Goal: Information Seeking & Learning: Learn about a topic

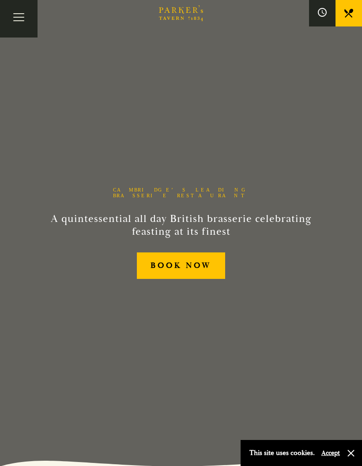
click at [21, 23] on button "Toggle navigation" at bounding box center [19, 19] width 38 height 38
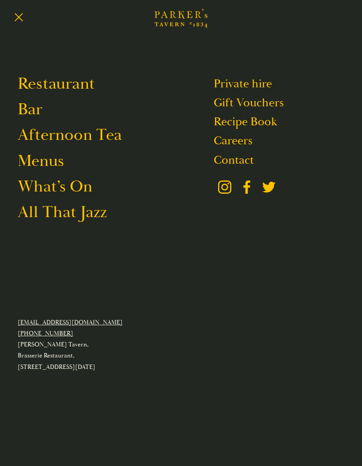
click at [87, 90] on link "Restaurant" at bounding box center [56, 83] width 77 height 21
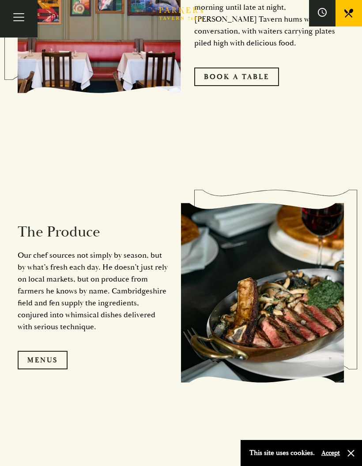
scroll to position [685, 0]
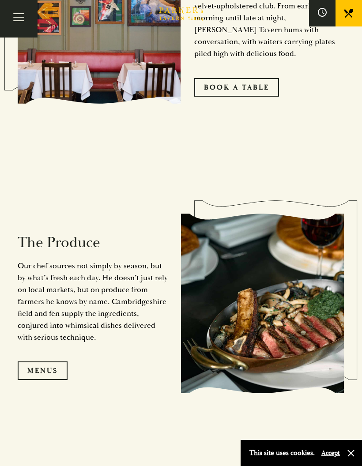
click at [49, 380] on link "Menus" at bounding box center [43, 371] width 50 height 19
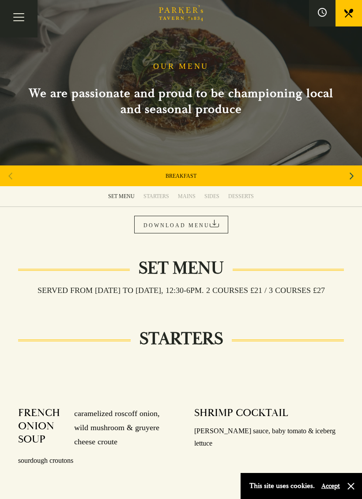
click at [187, 195] on div "MAINS" at bounding box center [187, 196] width 18 height 7
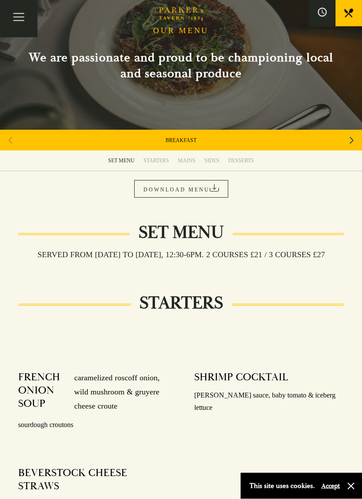
scroll to position [17, 0]
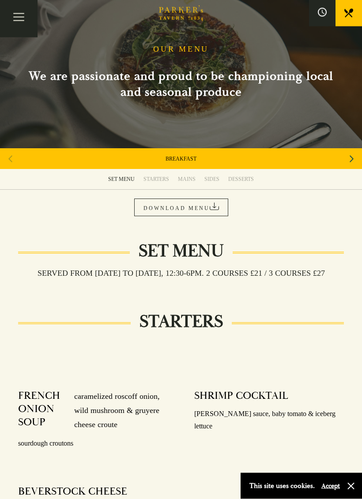
click at [351, 162] on icon "Next slide" at bounding box center [352, 159] width 4 height 19
click at [356, 163] on div "Next slide" at bounding box center [352, 159] width 12 height 19
click at [351, 163] on icon "Next slide" at bounding box center [352, 159] width 4 height 19
click at [191, 160] on link "SUNDAY ROAST" at bounding box center [181, 159] width 36 height 7
